Goal: Communication & Community: Ask a question

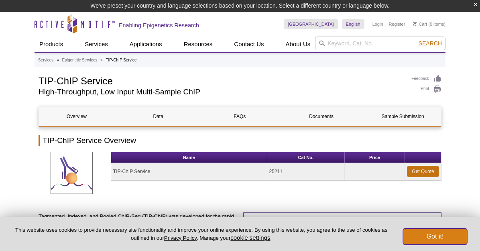
click at [438, 233] on button "Got it!" at bounding box center [435, 236] width 64 height 16
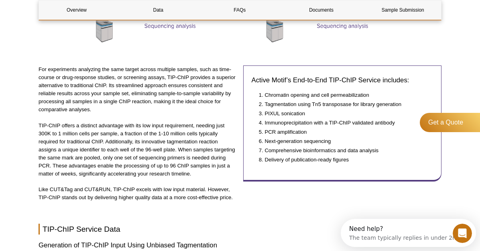
scroll to position [575, 0]
click at [428, 239] on div "The team typically replies in under 2m" at bounding box center [403, 236] width 109 height 8
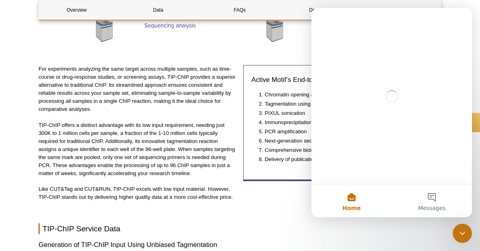
scroll to position [0, 0]
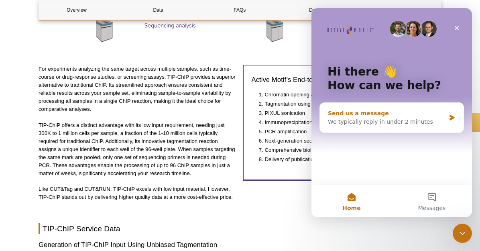
click at [398, 119] on div "We typically reply in under 2 minutes" at bounding box center [387, 122] width 118 height 8
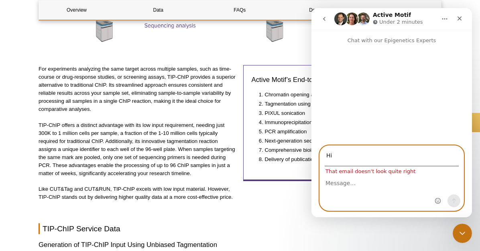
click at [339, 182] on textarea "Message…" at bounding box center [392, 181] width 144 height 14
drag, startPoint x: 349, startPoint y: 161, endPoint x: 308, endPoint y: 160, distance: 40.9
click at [311, 160] on html "Active Motif Under 2 minutes Chat with our Epigenetics Experts Hi That email do…" at bounding box center [391, 112] width 160 height 209
type input "H"
type input "[EMAIL_ADDRESS][DOMAIN_NAME]"
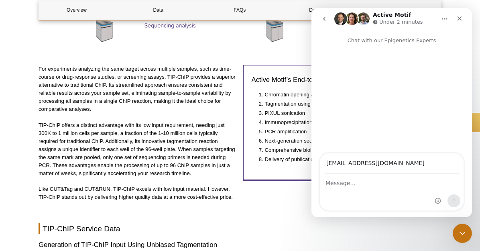
click at [353, 195] on div "Intercom messenger" at bounding box center [392, 192] width 144 height 36
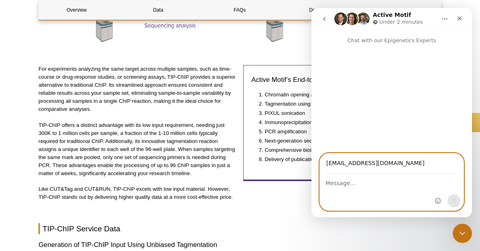
click at [324, 184] on textarea "Message…" at bounding box center [392, 181] width 144 height 14
type textarea "I"
type textarea "By mistake, I froze the magnetic beads. I wonder if I still can use it."
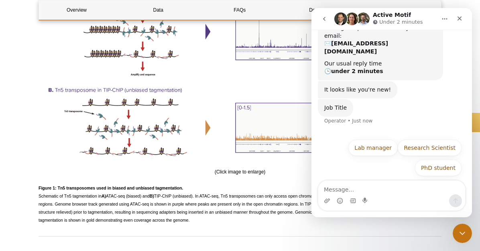
scroll to position [74, 0]
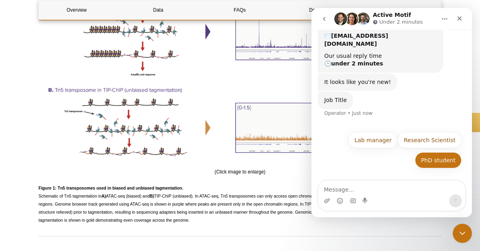
click at [439, 152] on button "PhD student" at bounding box center [438, 160] width 47 height 16
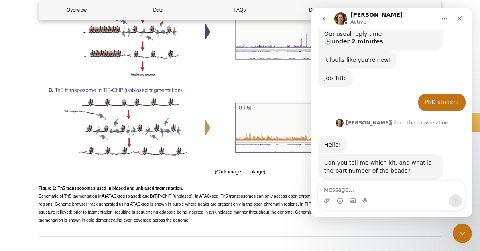
scroll to position [96, 0]
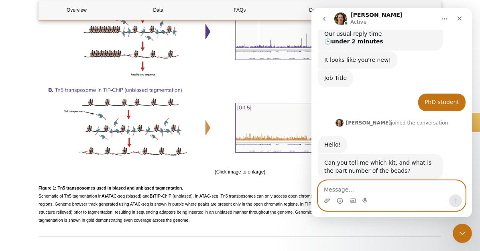
click at [377, 192] on textarea "Message…" at bounding box center [391, 187] width 147 height 14
type textarea "ChIP-IT Express kit"
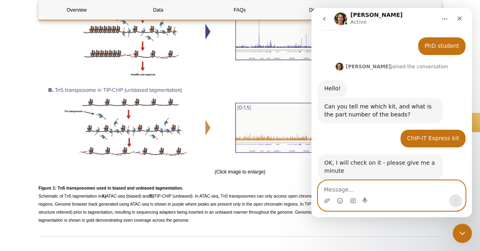
scroll to position [152, 0]
type textarea "ok"
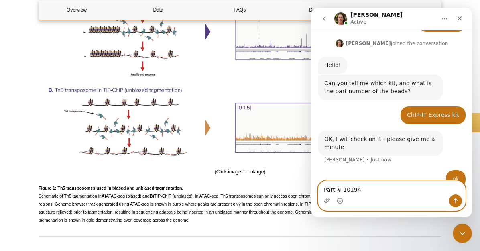
type textarea "Part # 101945"
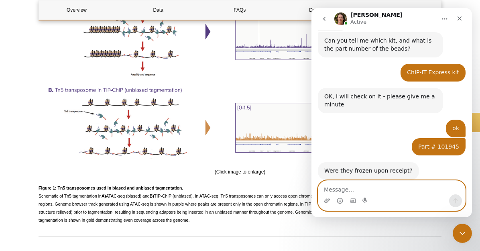
scroll to position [218, 0]
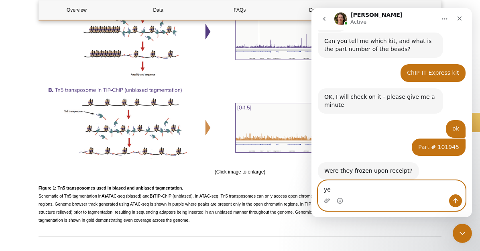
type textarea "yes"
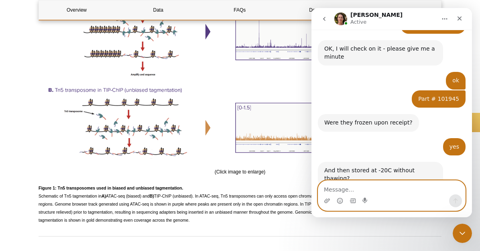
scroll to position [266, 0]
type textarea "without"
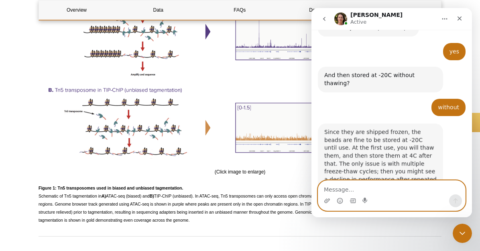
scroll to position [361, 0]
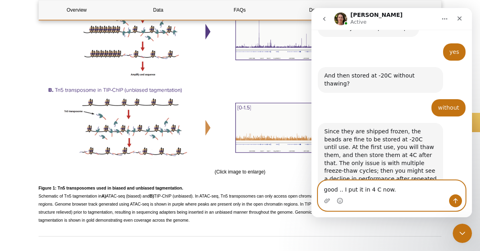
type textarea "good .. I put it in 4 C now."
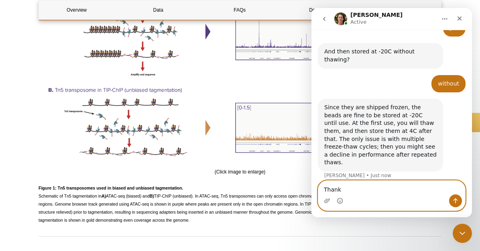
type textarea "Thanks"
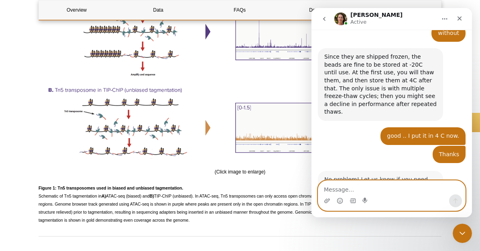
scroll to position [435, 0]
click at [398, 191] on textarea "Message…" at bounding box center [391, 187] width 147 height 14
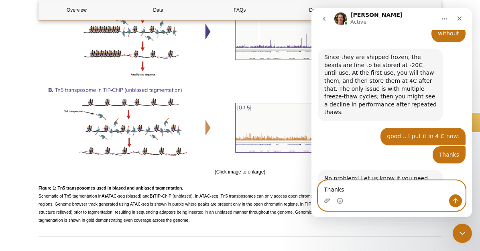
type textarea "Thanks"
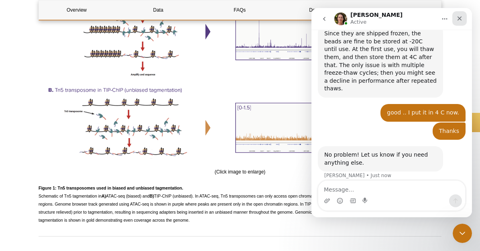
click at [462, 19] on icon "Close" at bounding box center [459, 18] width 6 height 6
